Goal: Task Accomplishment & Management: Manage account settings

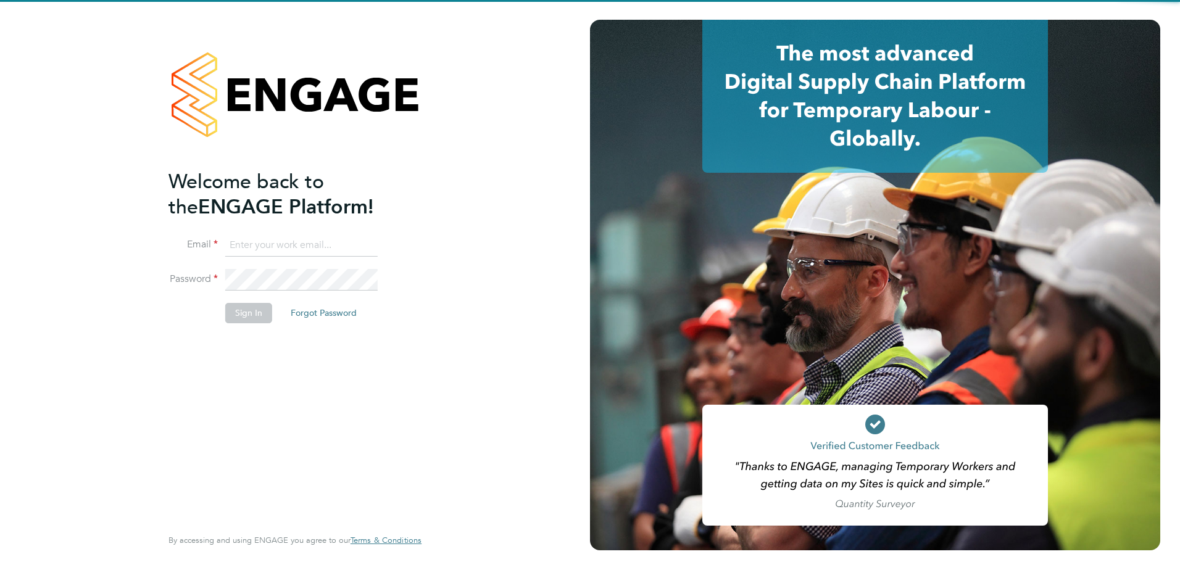
click at [253, 249] on input at bounding box center [301, 246] width 152 height 22
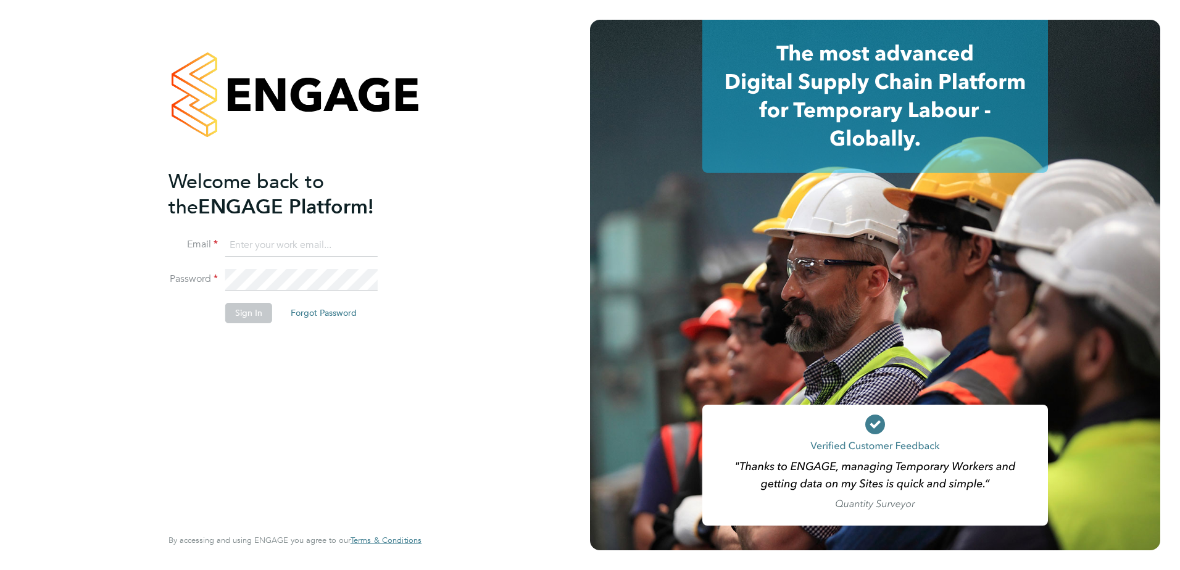
type input "[PERSON_NAME][EMAIL_ADDRESS][PERSON_NAME][DOMAIN_NAME]"
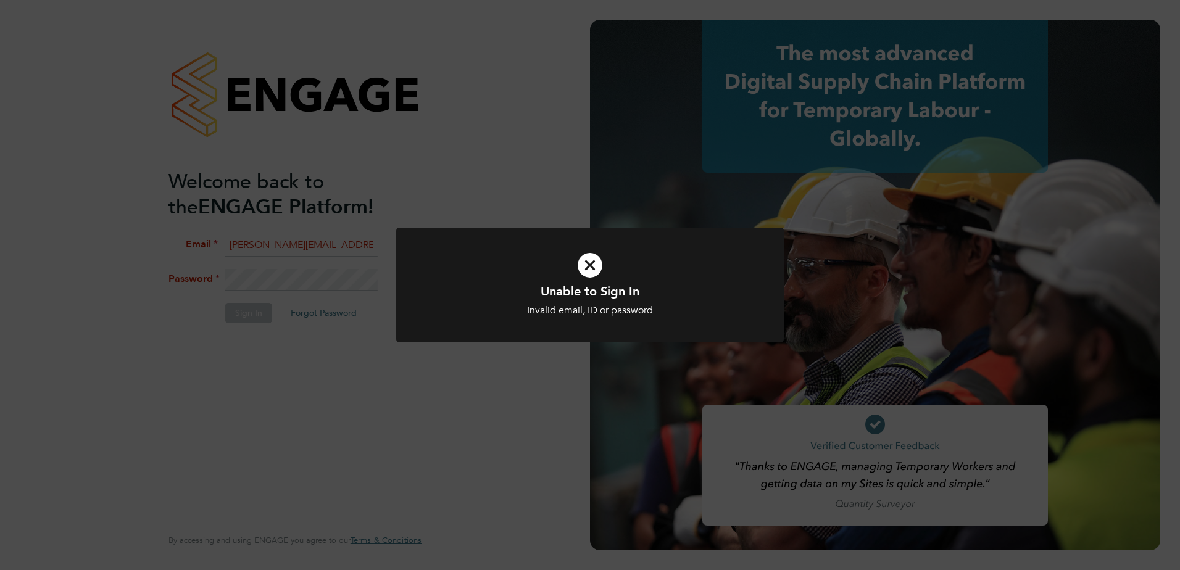
click at [589, 270] on icon at bounding box center [590, 265] width 321 height 48
click at [598, 264] on icon at bounding box center [590, 265] width 321 height 48
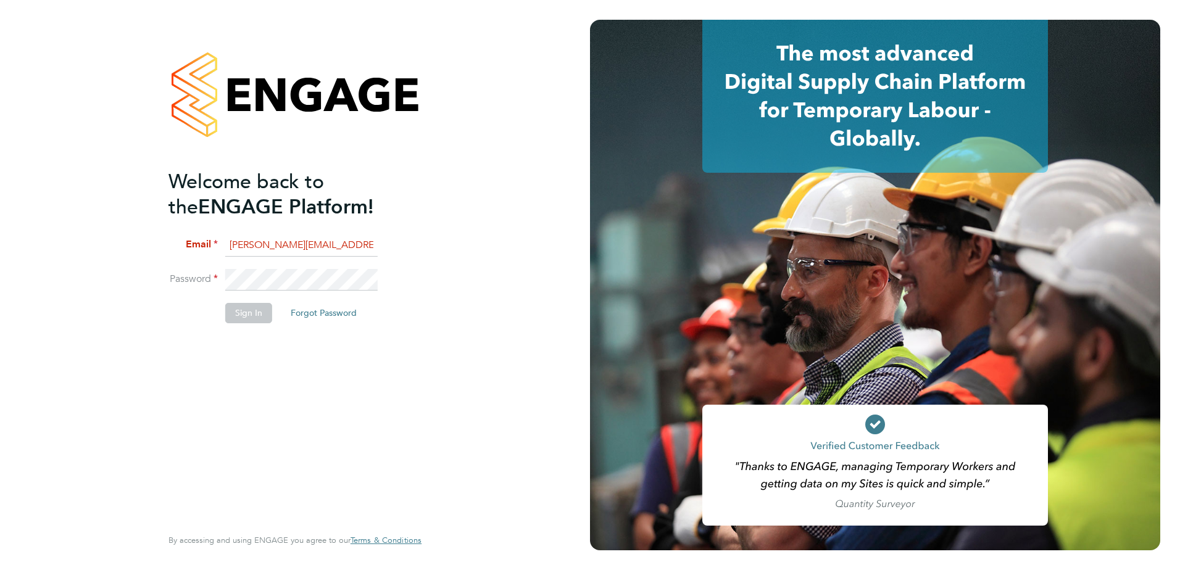
scroll to position [0, 60]
drag, startPoint x: 315, startPoint y: 244, endPoint x: 501, endPoint y: 236, distance: 186.6
click at [501, 236] on div "Welcome back to the ENGAGE Platform! [PERSON_NAME] [PERSON_NAME][EMAIL_ADDRESS]…" at bounding box center [295, 285] width 590 height 570
click at [384, 245] on li "[PERSON_NAME] [PERSON_NAME][EMAIL_ADDRESS][PERSON_NAME][DOMAIN_NAME]" at bounding box center [288, 252] width 241 height 35
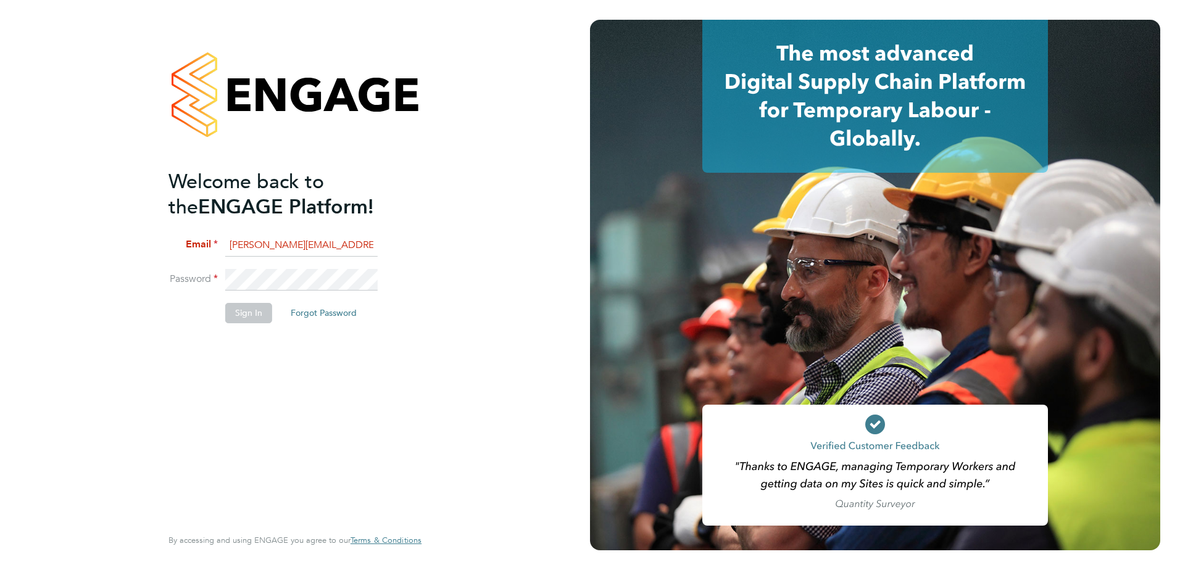
click at [144, 275] on div "Welcome back to the ENGAGE Platform! [PERSON_NAME] [PERSON_NAME][EMAIL_ADDRESS]…" at bounding box center [295, 285] width 302 height 570
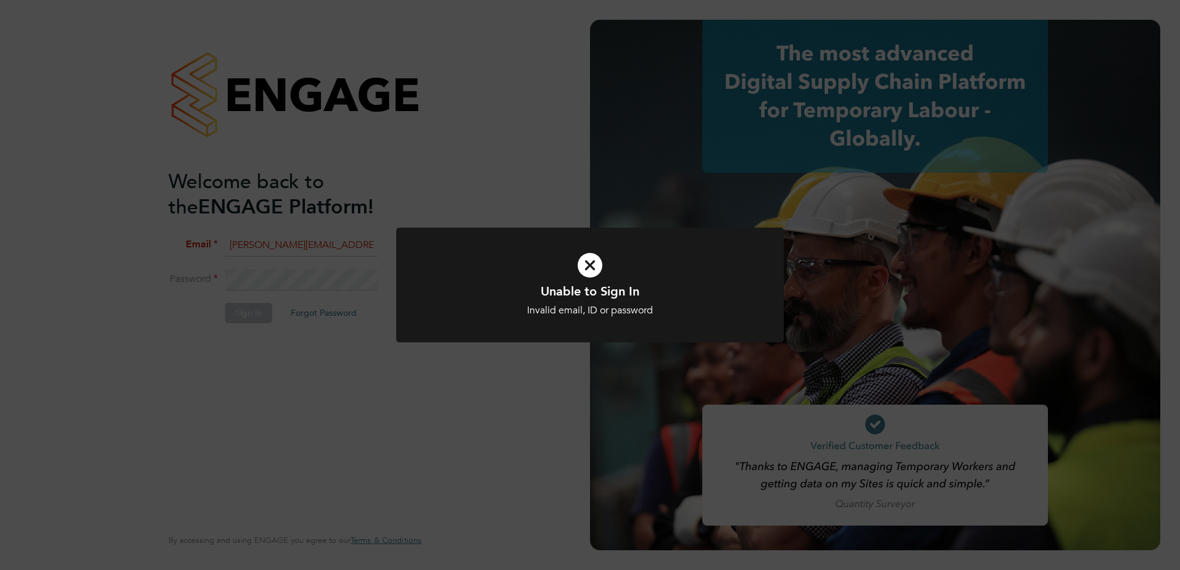
click at [599, 264] on icon at bounding box center [590, 265] width 321 height 48
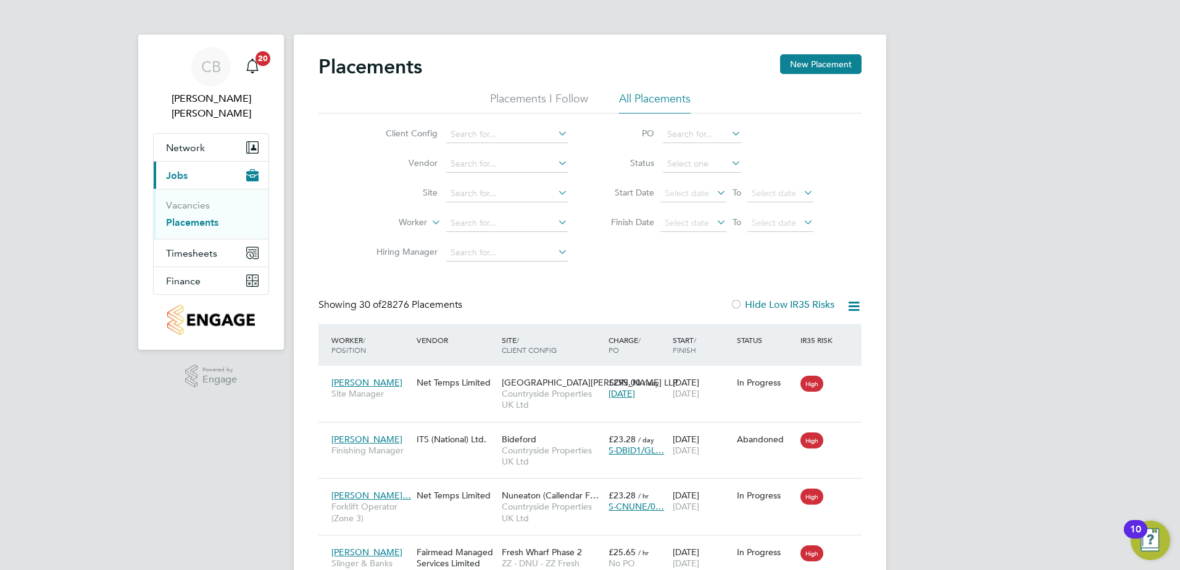
click at [208, 217] on link "Placements" at bounding box center [192, 223] width 52 height 12
click at [212, 239] on button "Timesheets" at bounding box center [211, 252] width 115 height 27
click at [193, 227] on link "Timesheets" at bounding box center [191, 233] width 51 height 12
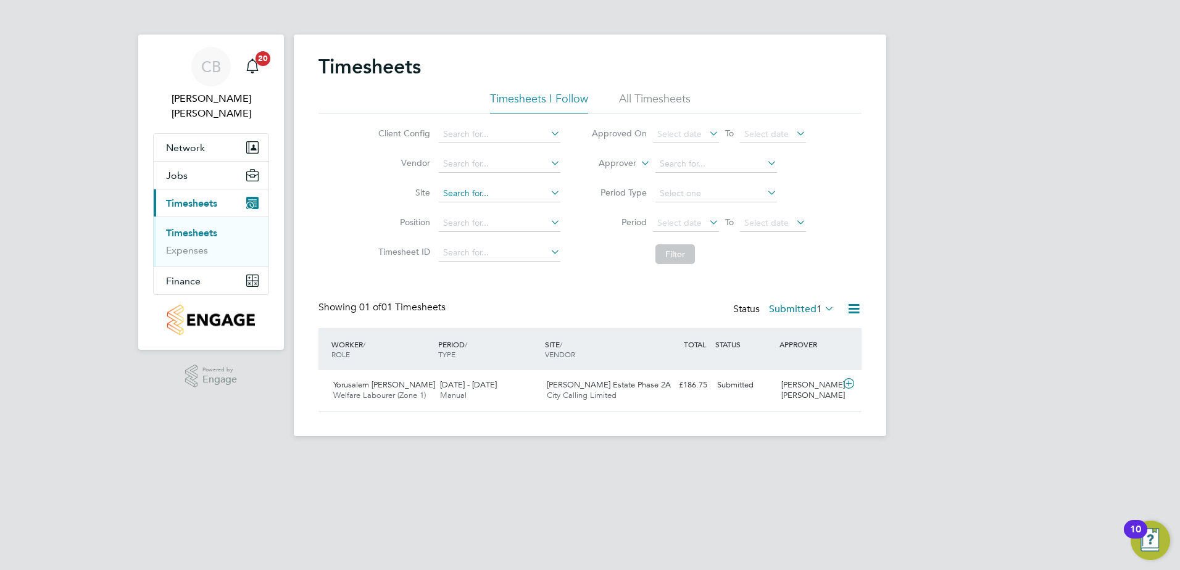
click at [464, 187] on input at bounding box center [500, 193] width 122 height 17
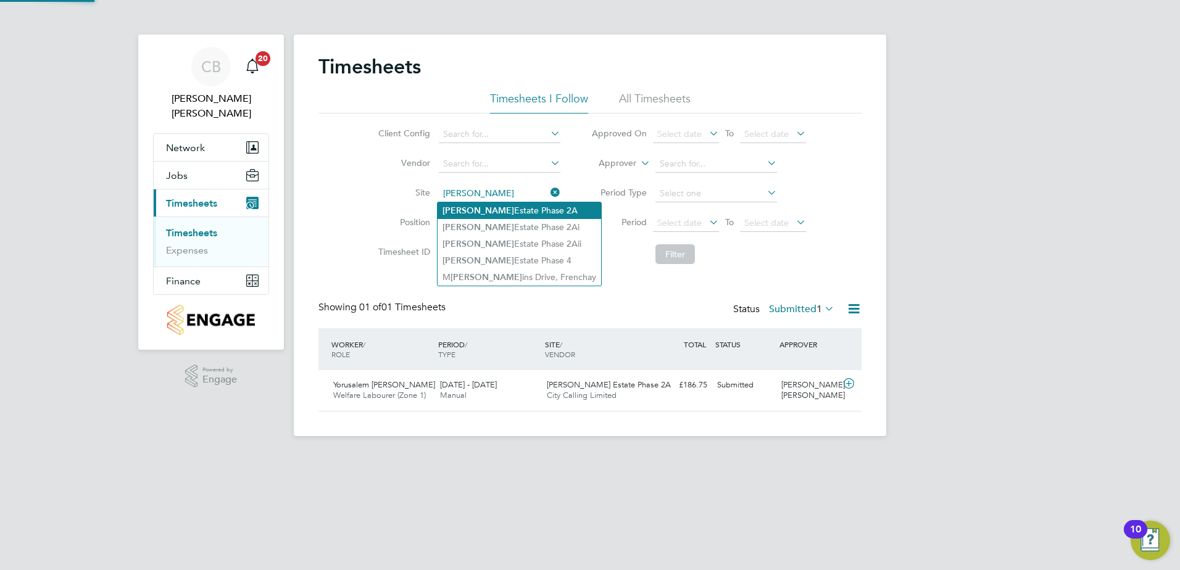
click at [500, 210] on li "Alma Estate Phase 2A" at bounding box center [520, 210] width 164 height 17
type input "Alma Estate Phase 2A"
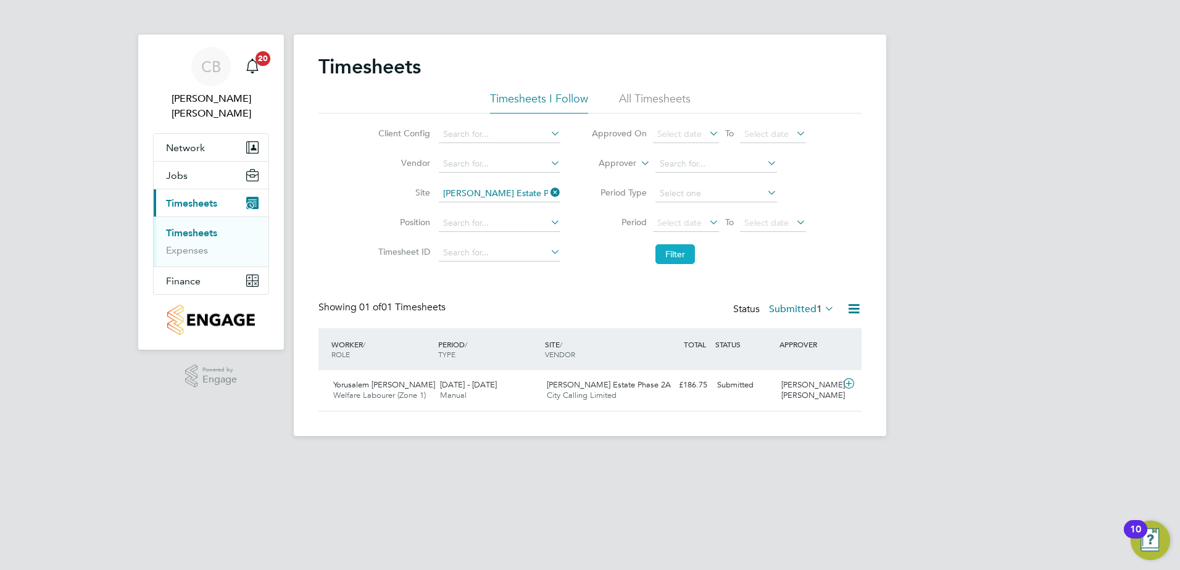
click at [673, 254] on button "Filter" at bounding box center [675, 254] width 40 height 20
click at [741, 395] on div "Submitted" at bounding box center [744, 385] width 64 height 20
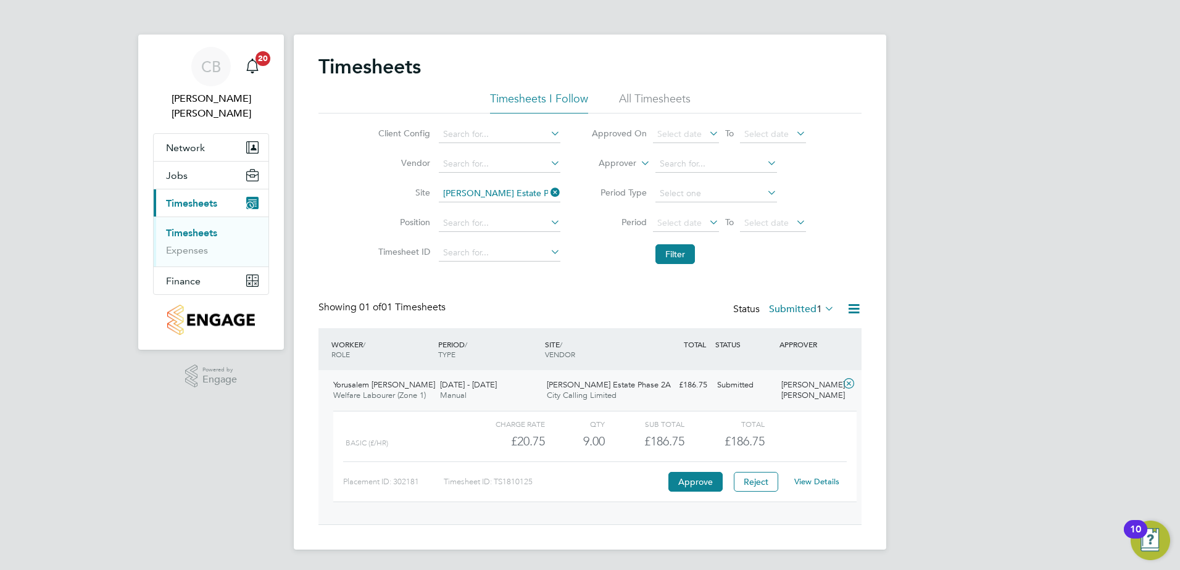
click at [825, 481] on link "View Details" at bounding box center [816, 481] width 45 height 10
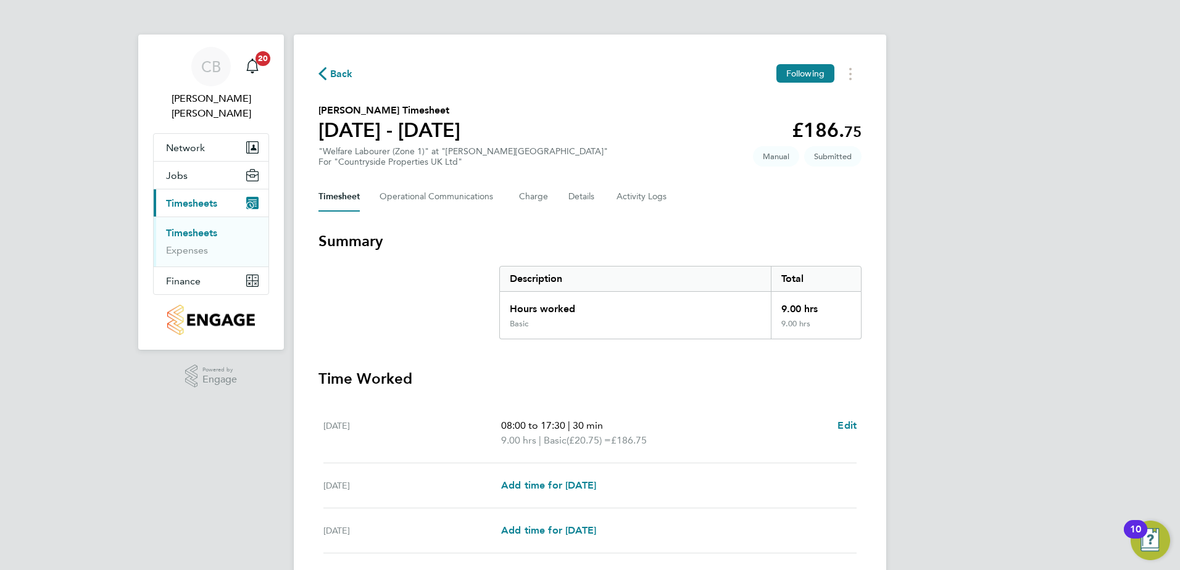
click at [333, 75] on span "Back" at bounding box center [341, 74] width 23 height 15
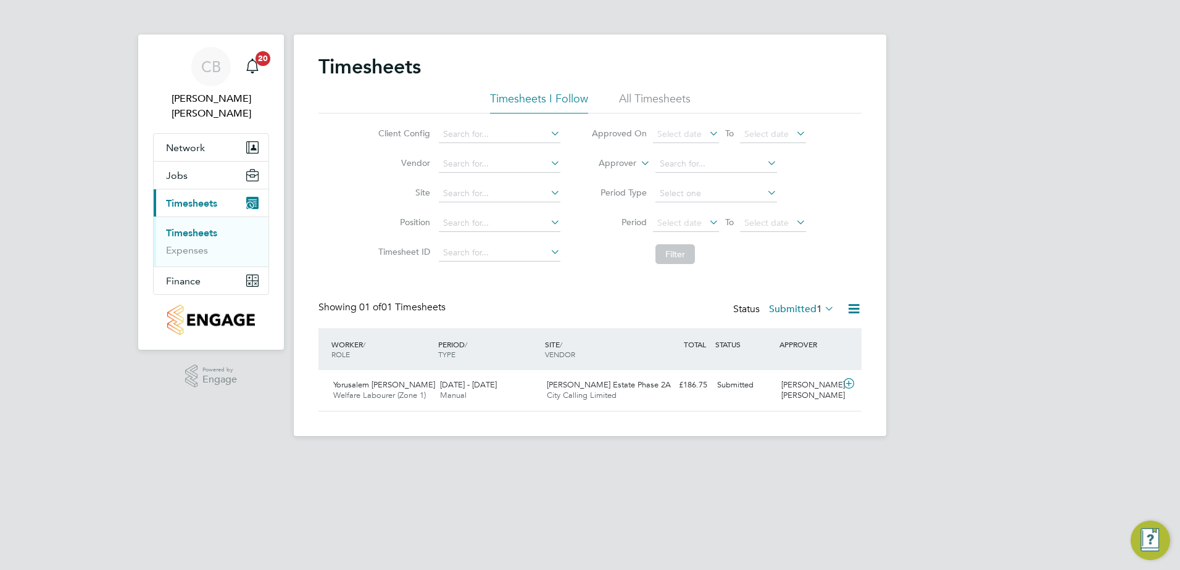
scroll to position [31, 107]
click at [979, 207] on div "CB Connor Benning Notifications 20 Applications: Network Team Members Sites Wor…" at bounding box center [590, 228] width 1180 height 456
